Goal: Book appointment/travel/reservation

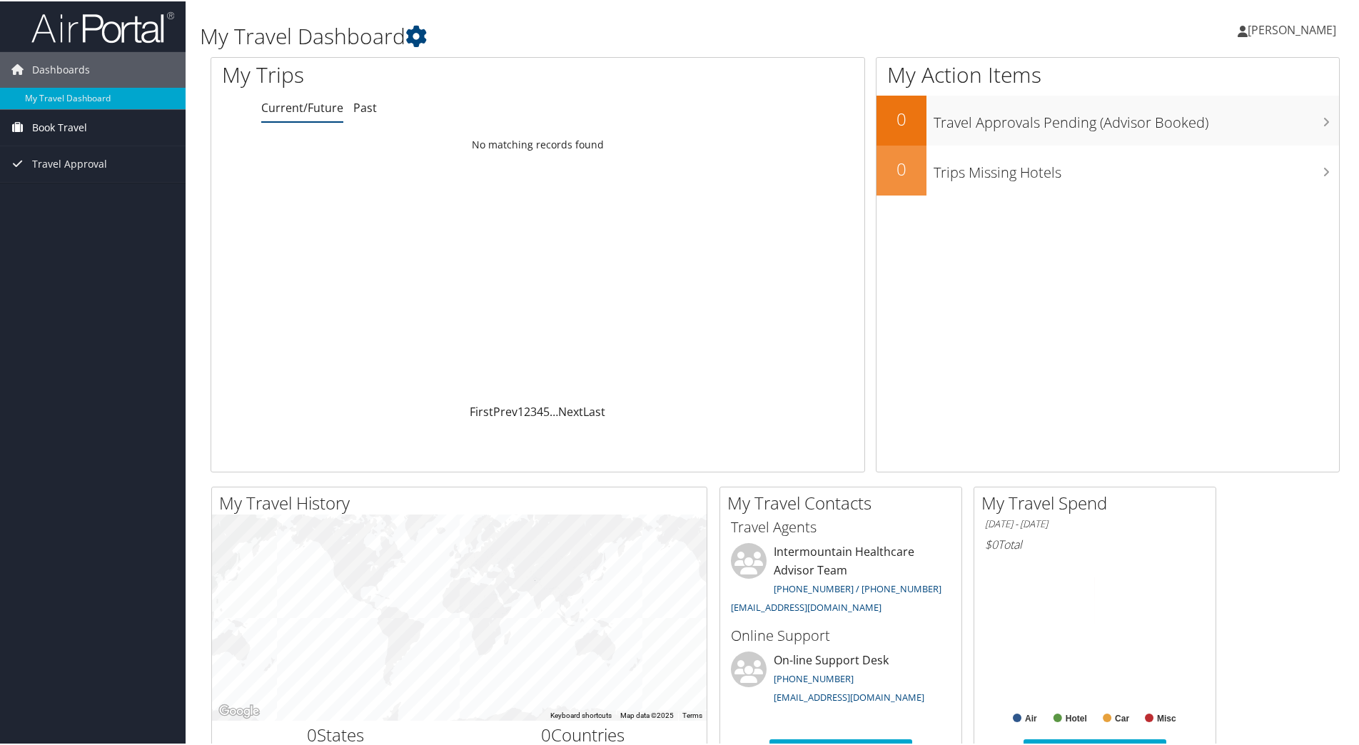
click at [55, 133] on span "Book Travel" at bounding box center [59, 126] width 55 height 36
click at [123, 176] on link "Book/Manage Online Trips" at bounding box center [93, 176] width 186 height 21
